Goal: Task Accomplishment & Management: Use online tool/utility

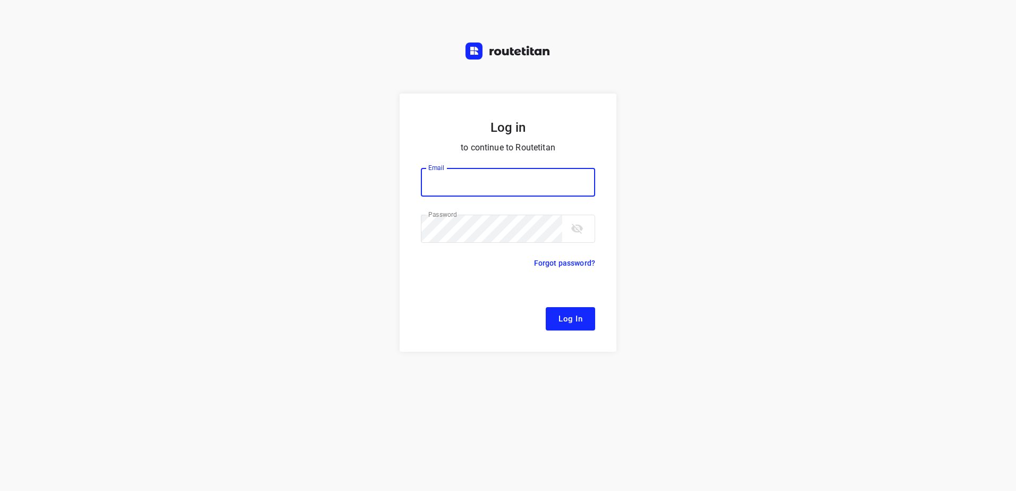
type input "[EMAIL_ADDRESS][DOMAIN_NAME]"
click at [581, 313] on span "Log In" at bounding box center [570, 319] width 24 height 14
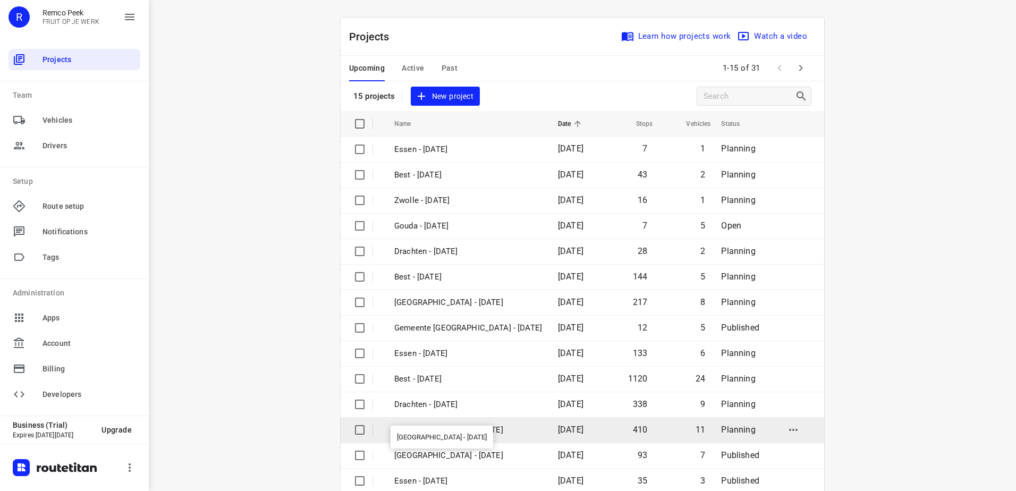
scroll to position [46, 0]
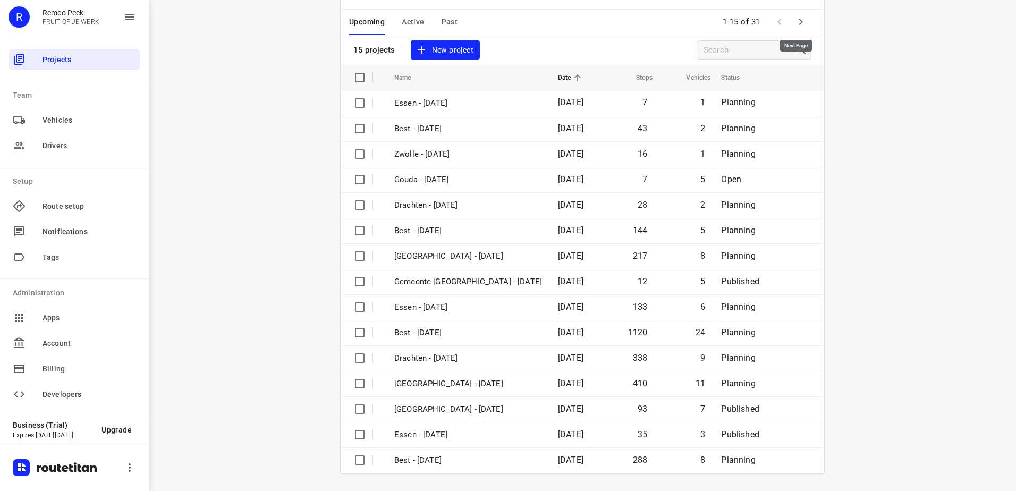
click at [798, 23] on icon "button" at bounding box center [800, 21] width 13 height 13
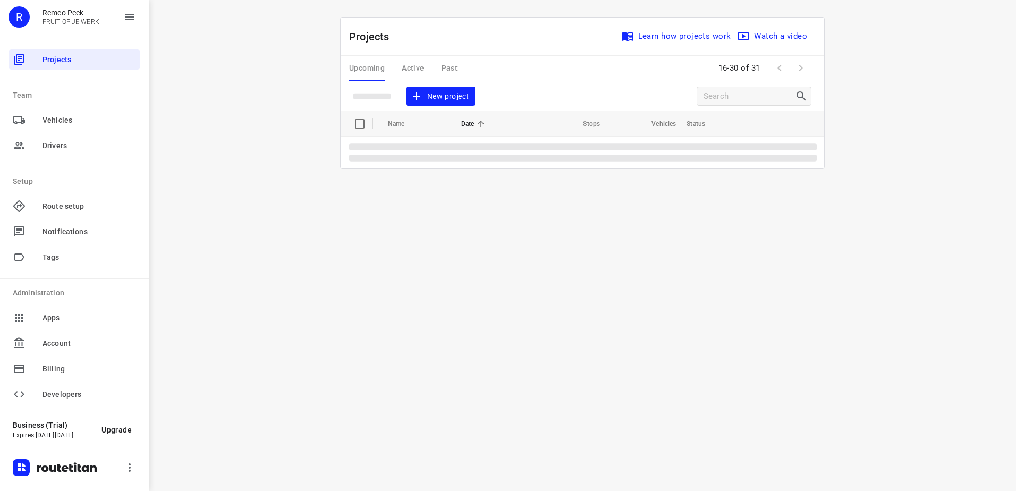
scroll to position [0, 0]
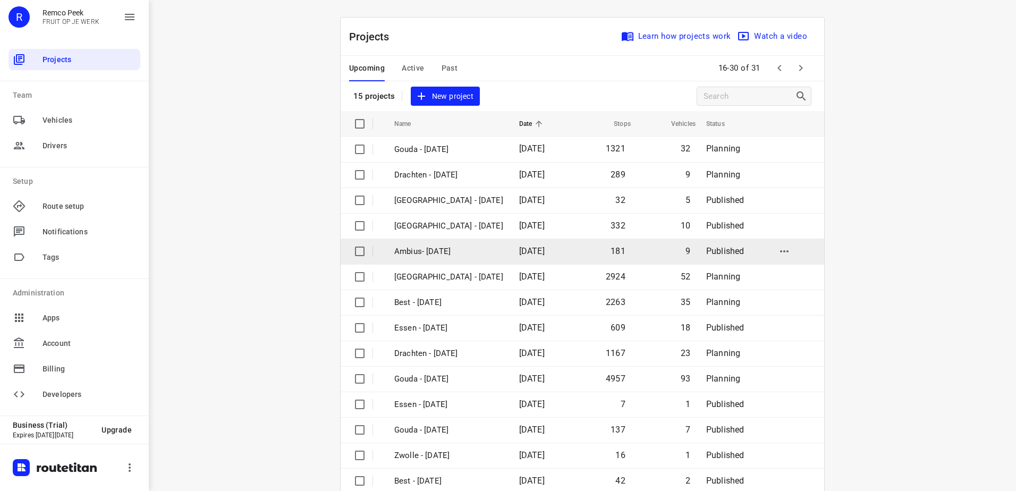
click at [444, 253] on p "Ambius- [DATE]" at bounding box center [448, 251] width 109 height 12
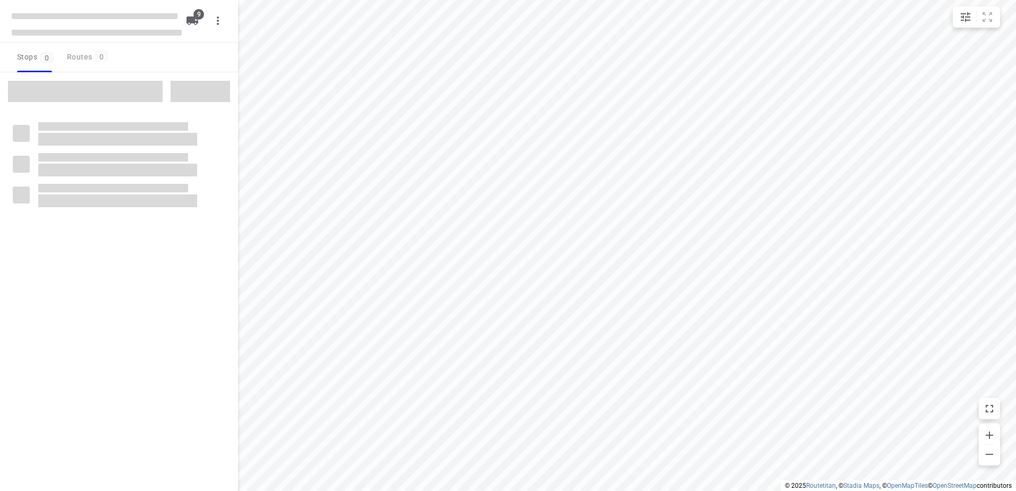
checkbox input "true"
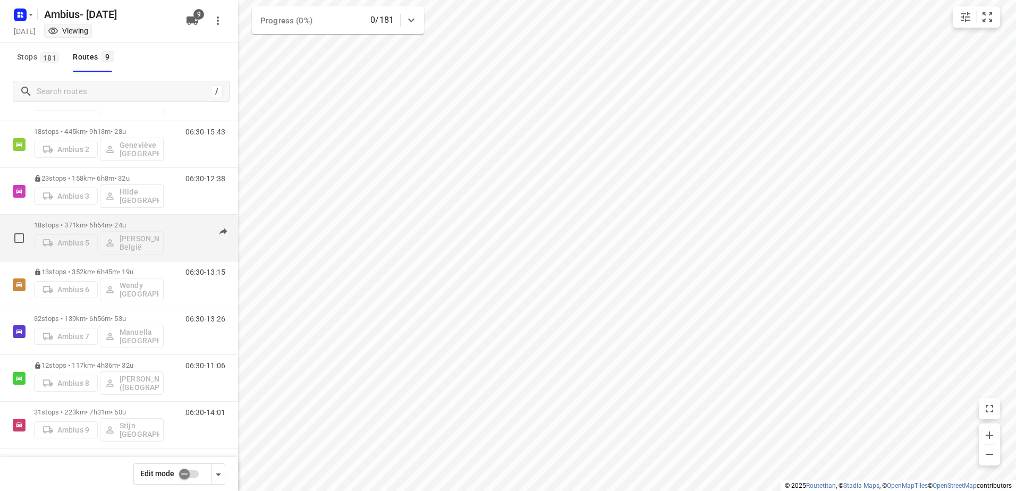
scroll to position [109, 0]
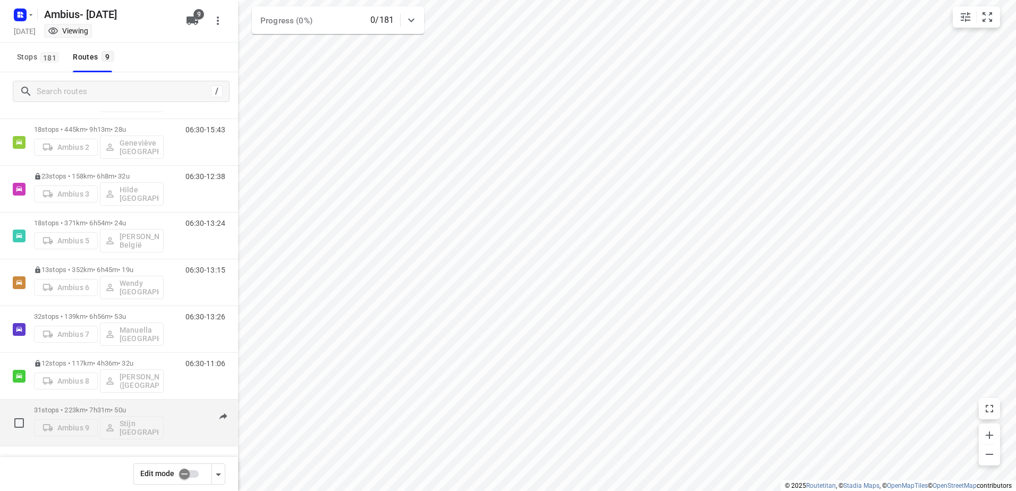
click at [47, 413] on p "31 stops • 223km • 7h31m • 50u" at bounding box center [99, 410] width 130 height 8
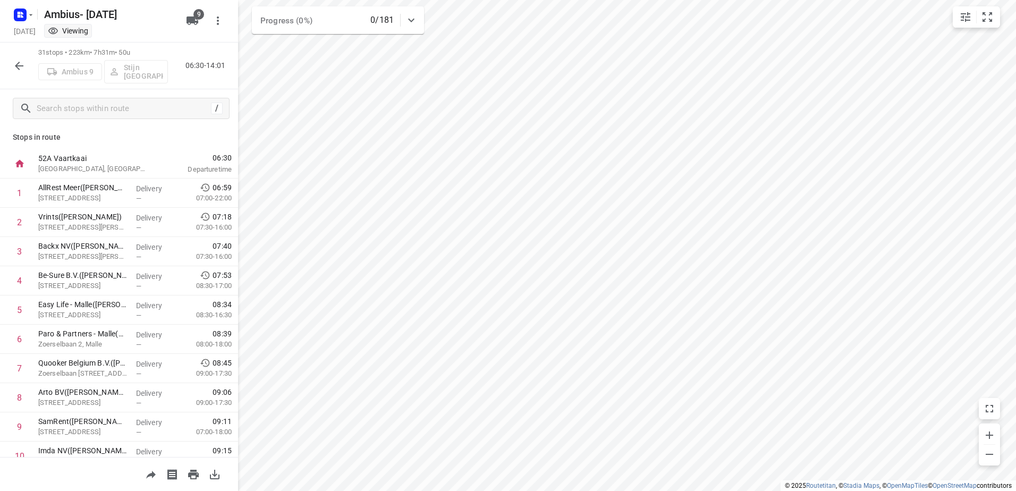
scroll to position [0, 0]
click at [23, 68] on icon "button" at bounding box center [19, 65] width 13 height 13
